Goal: Task Accomplishment & Management: Use online tool/utility

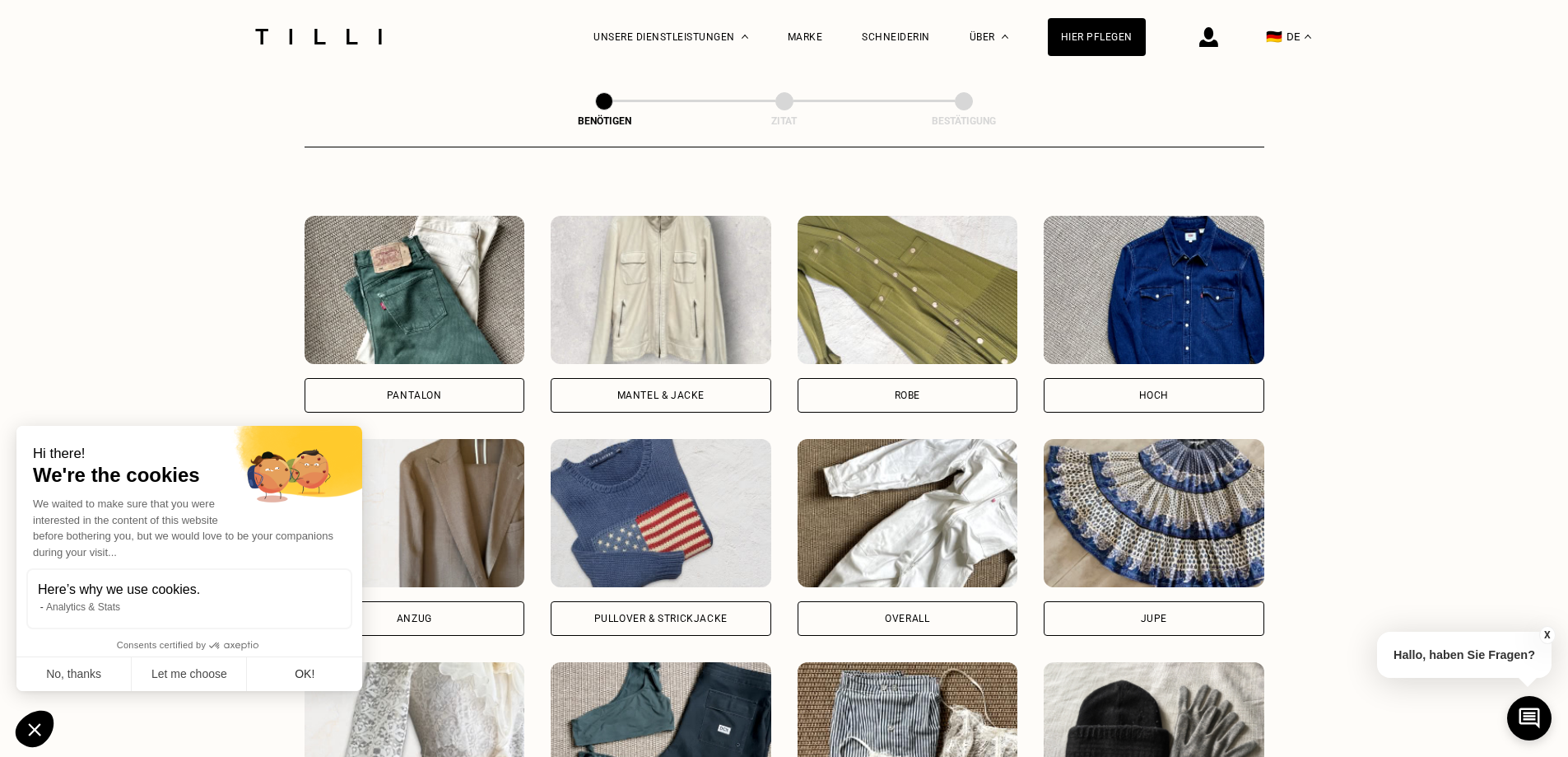
scroll to position [723, 0]
click at [112, 675] on button "No, thanks" at bounding box center [74, 675] width 116 height 35
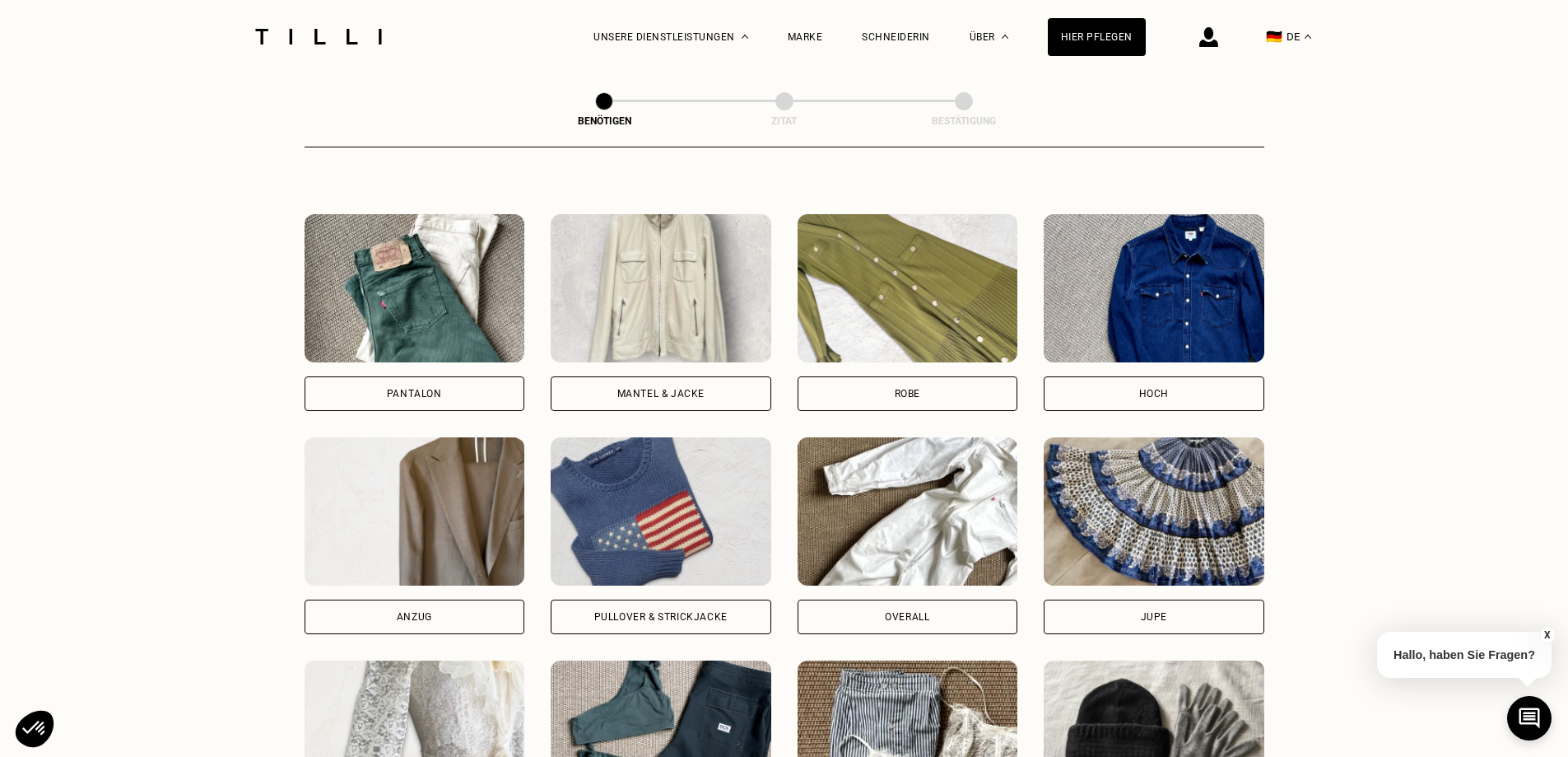
click at [625, 551] on img at bounding box center [660, 512] width 220 height 148
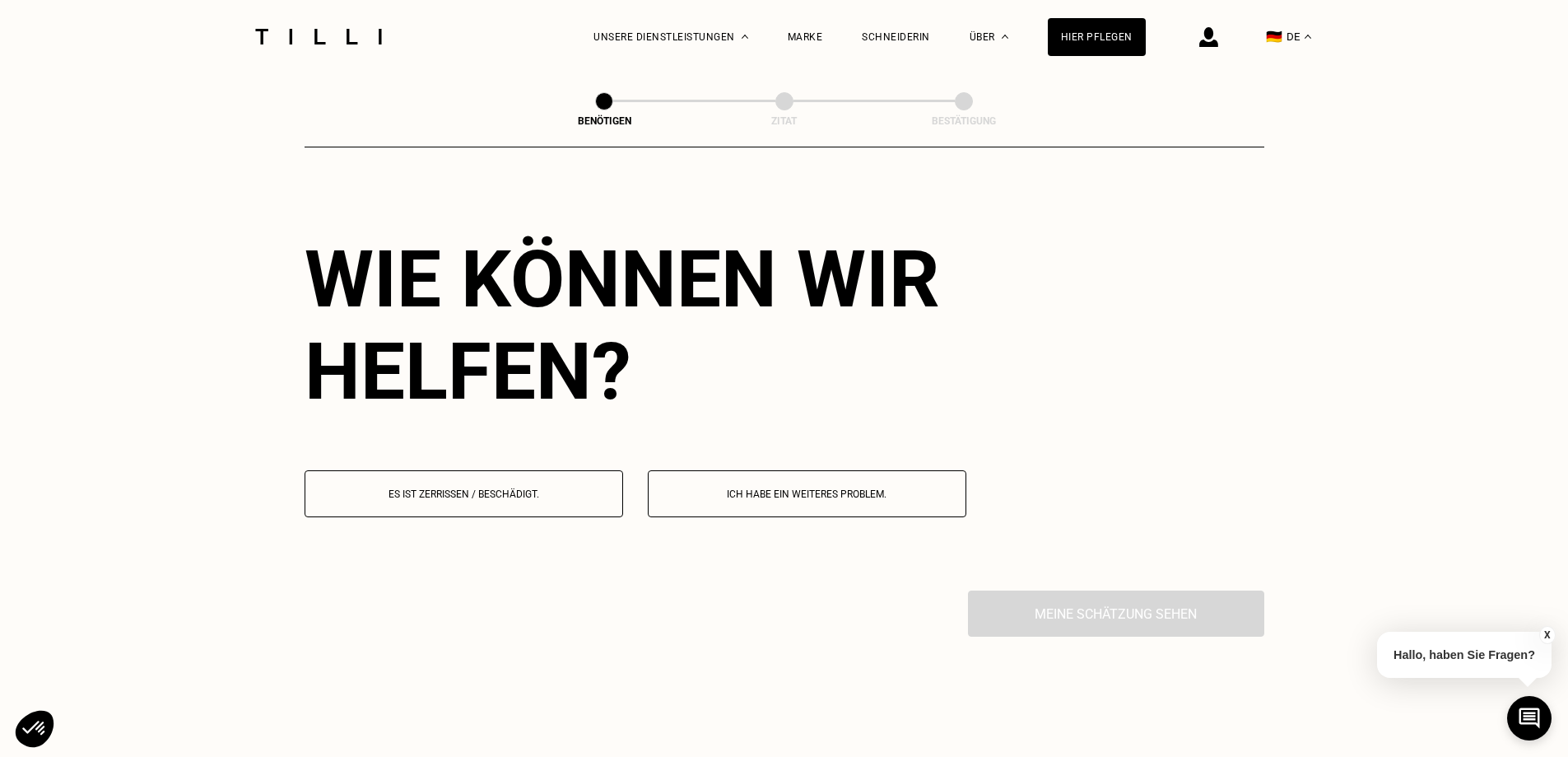
scroll to position [1454, 0]
click at [830, 499] on p "Ich habe ein weiteres Problem." at bounding box center [806, 493] width 300 height 12
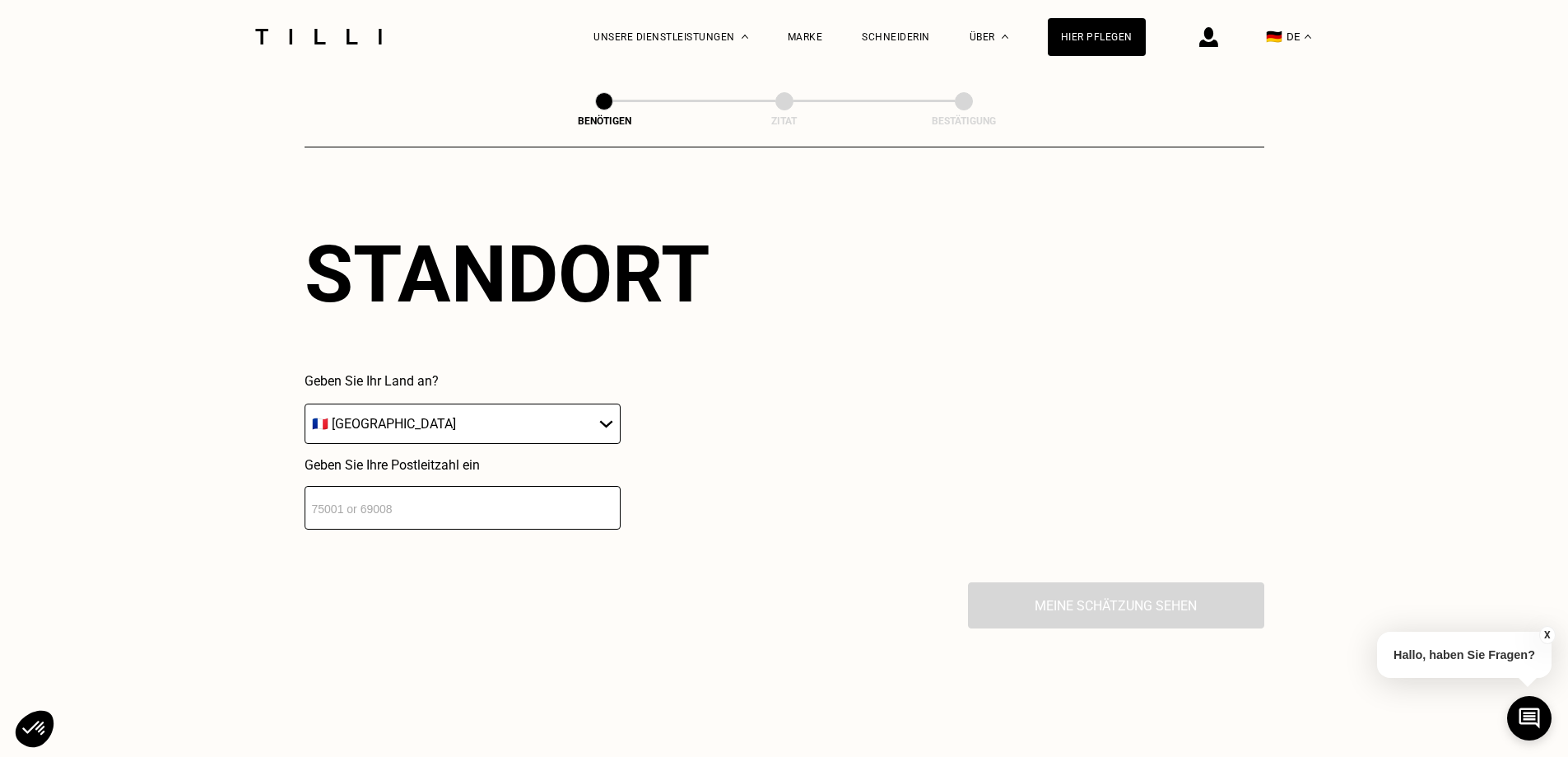
scroll to position [1869, 0]
click at [607, 443] on select "🇦🇹 [GEOGRAPHIC_DATA] 🇧🇪 [GEOGRAPHIC_DATA] 🇧🇬 [GEOGRAPHIC_DATA] 🇭🇷 [GEOGRAPHIC_D…" at bounding box center [462, 423] width 316 height 41
select select "DE"
click at [304, 415] on select "🇦🇹 [GEOGRAPHIC_DATA] 🇧🇪 [GEOGRAPHIC_DATA] 🇧🇬 [GEOGRAPHIC_DATA] 🇭🇷 [GEOGRAPHIC_D…" at bounding box center [462, 423] width 316 height 41
click at [528, 525] on input "number" at bounding box center [462, 507] width 316 height 43
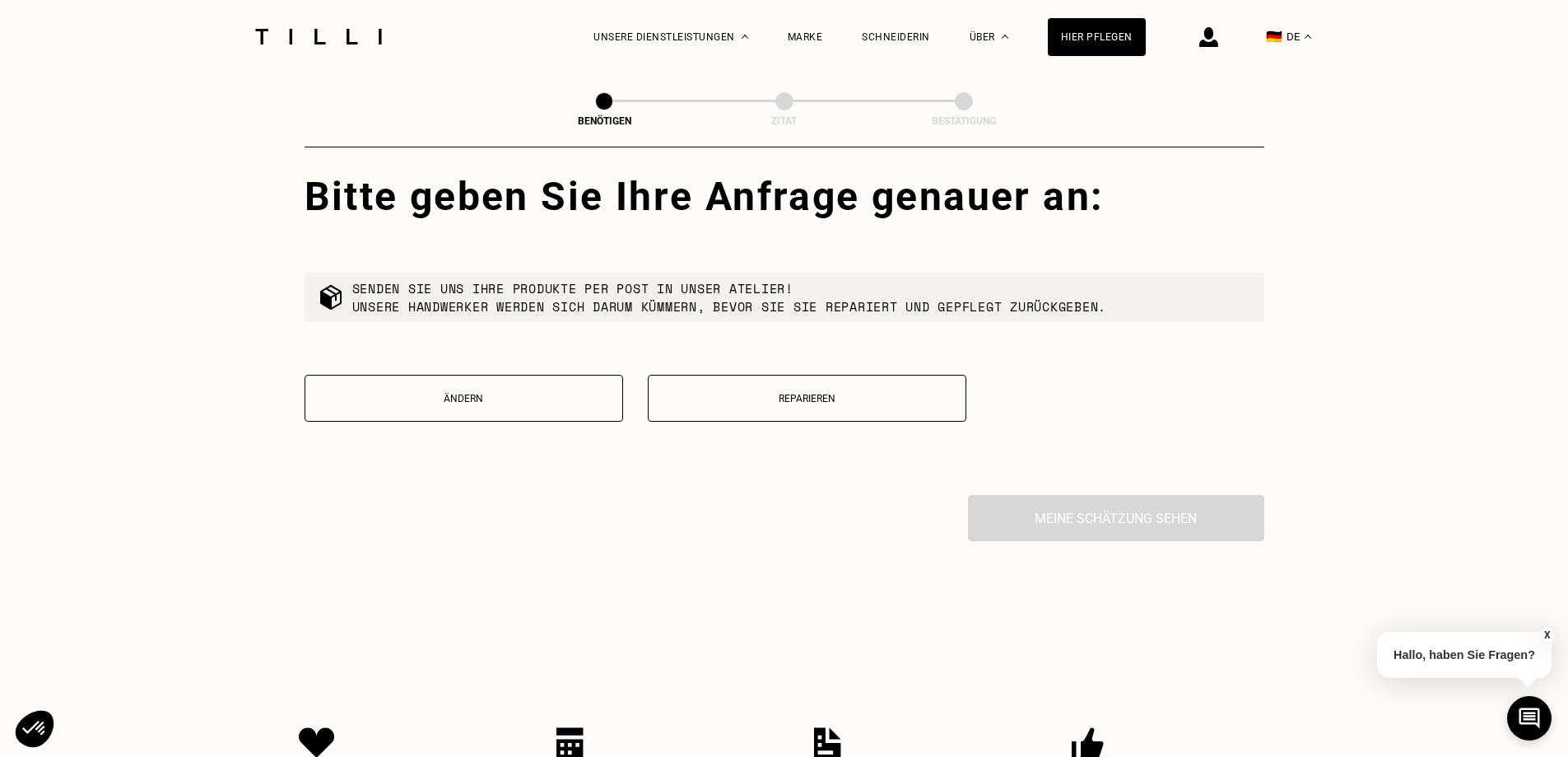
scroll to position [2278, 0]
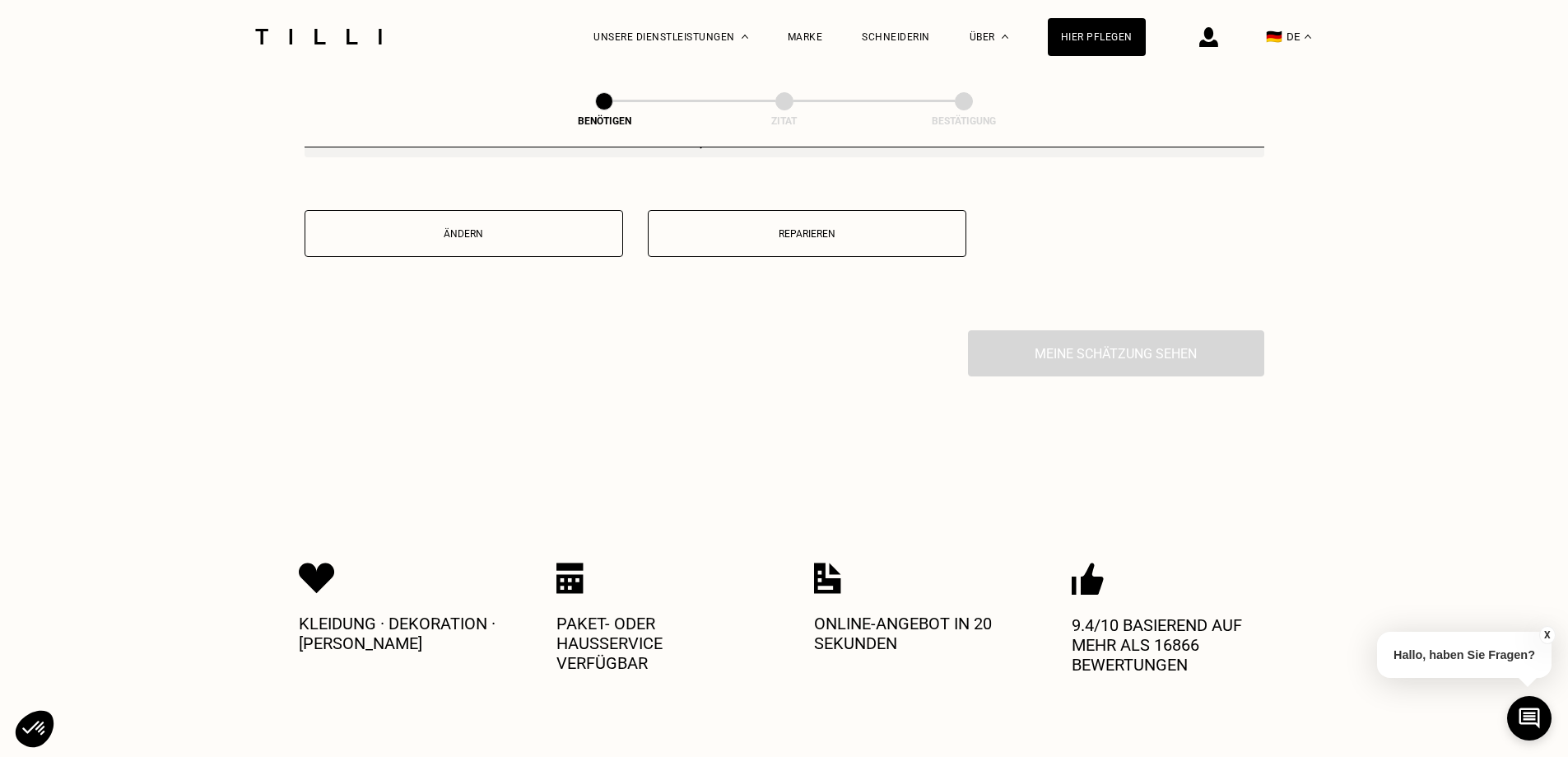
type input "71364"
click at [831, 240] on p "Reparieren" at bounding box center [806, 234] width 300 height 12
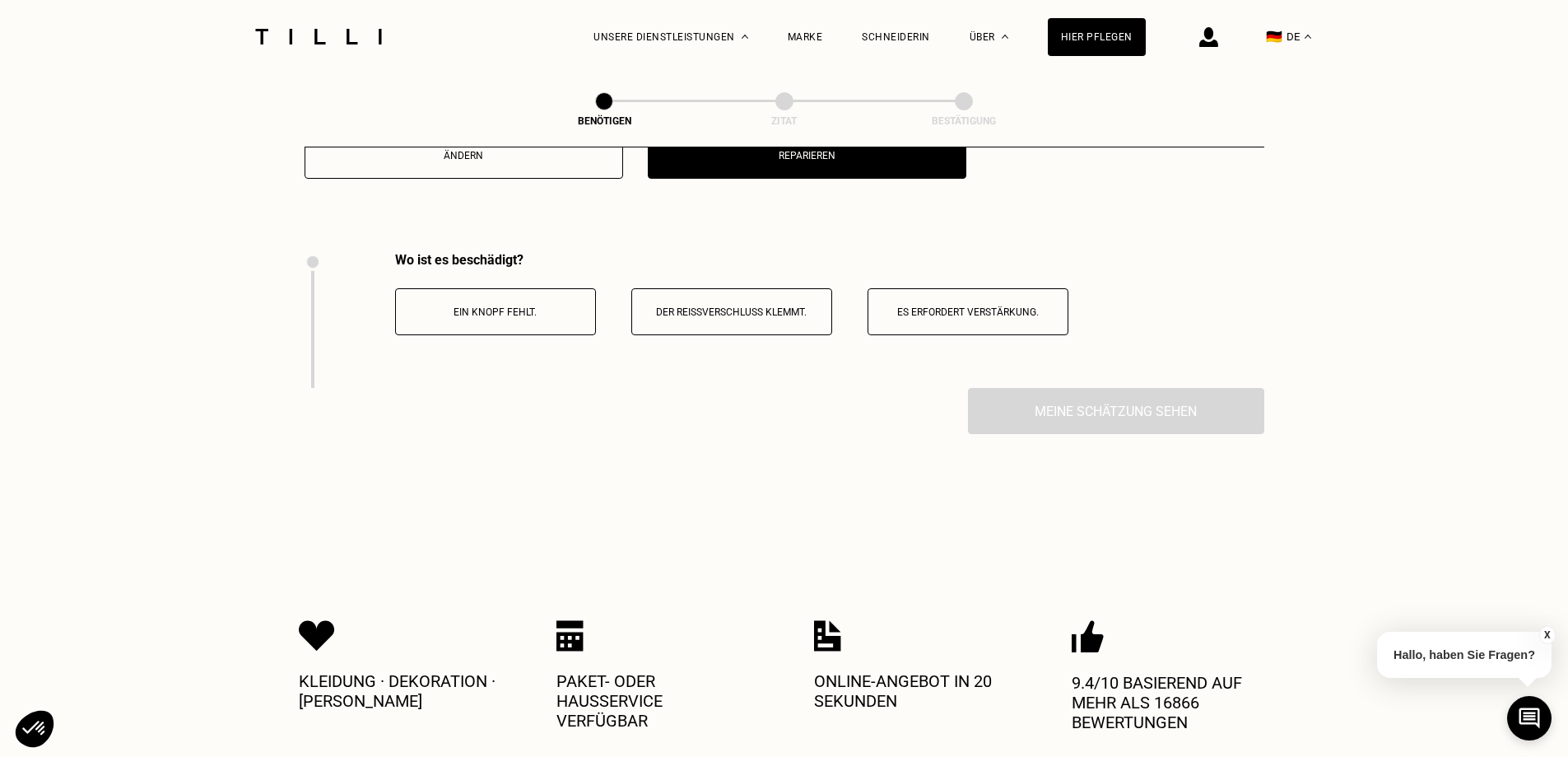
scroll to position [2520, 0]
click at [984, 336] on button "Es erfordert Verstärkung." at bounding box center [968, 312] width 201 height 47
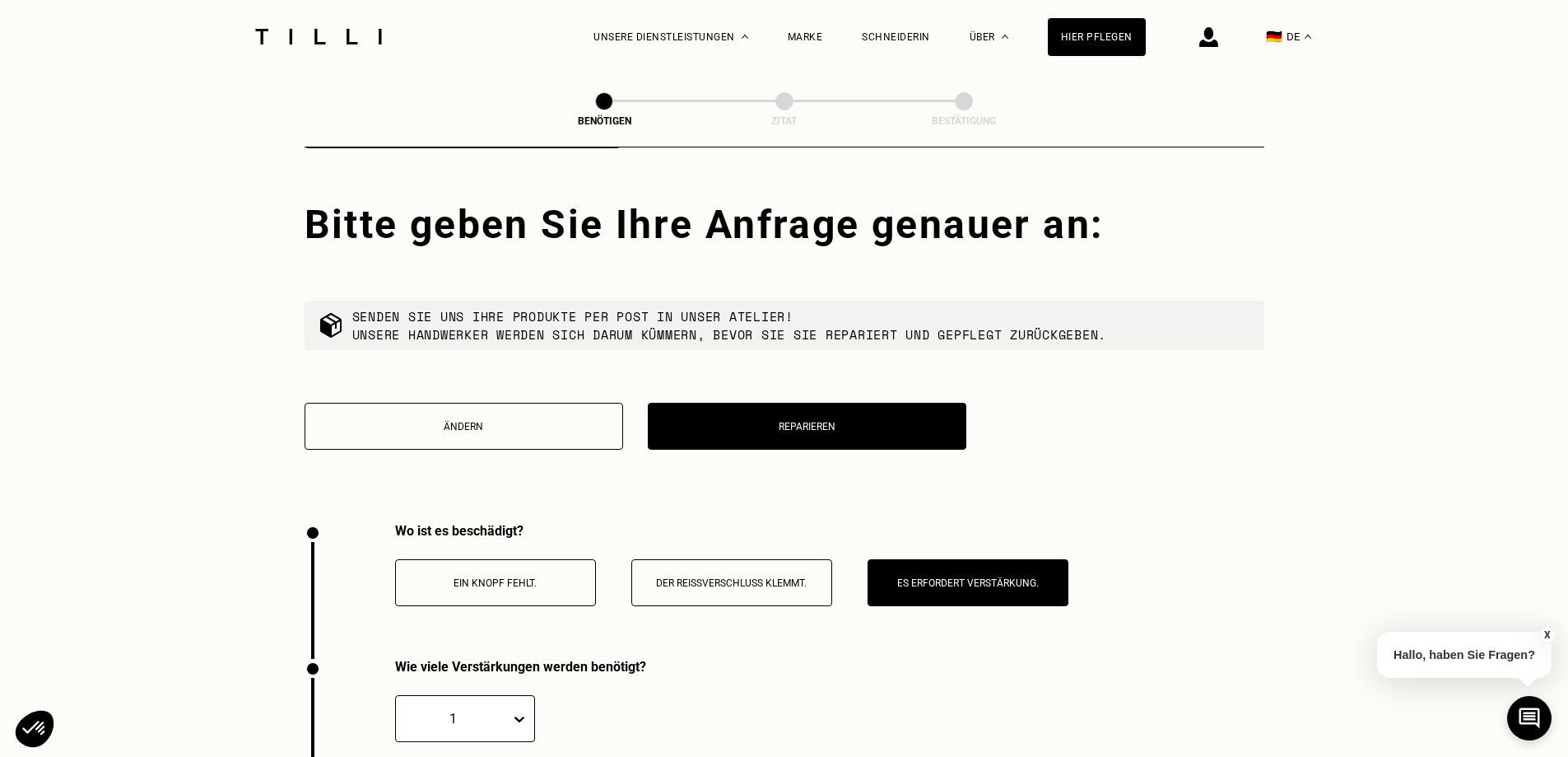
scroll to position [2246, 0]
